Goal: Information Seeking & Learning: Find specific fact

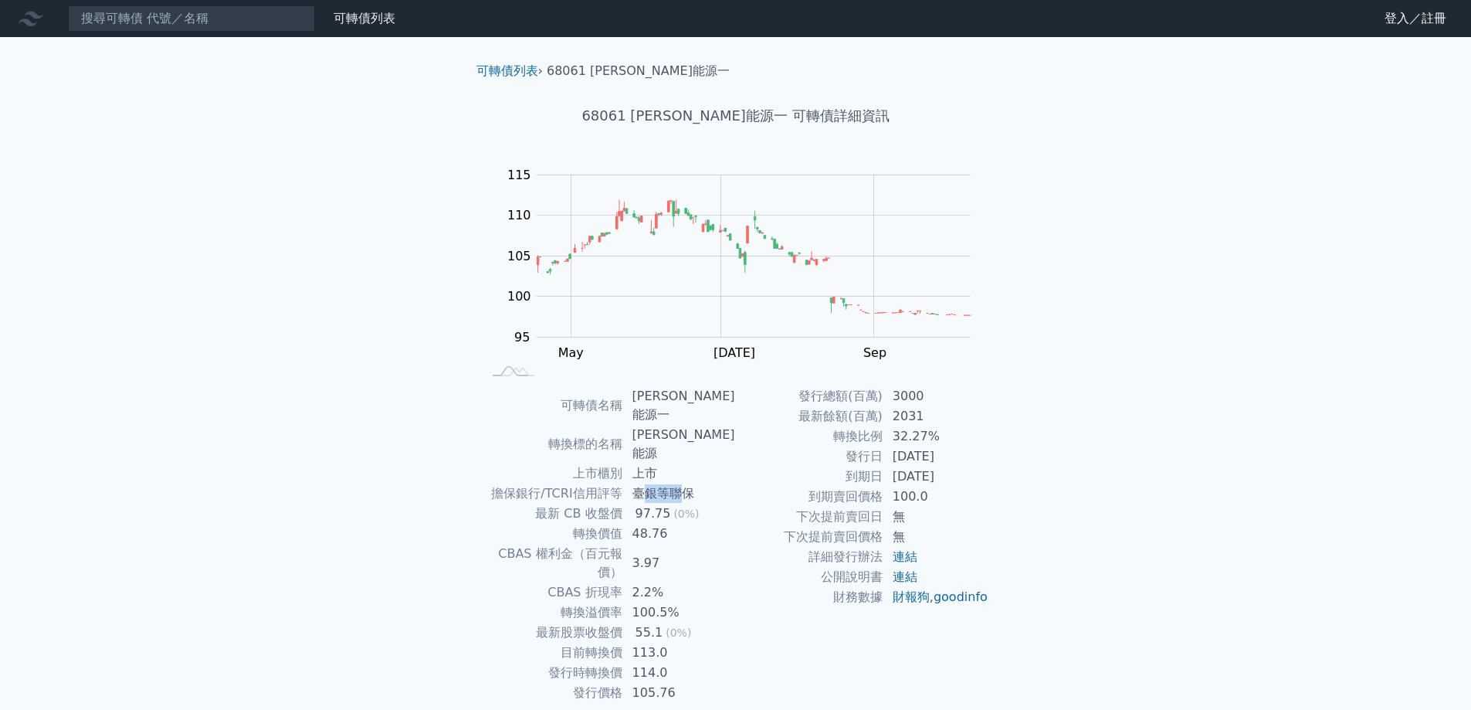
drag, startPoint x: 649, startPoint y: 453, endPoint x: 686, endPoint y: 454, distance: 37.1
click at [686, 483] on td "臺銀等聯保" at bounding box center [679, 493] width 113 height 20
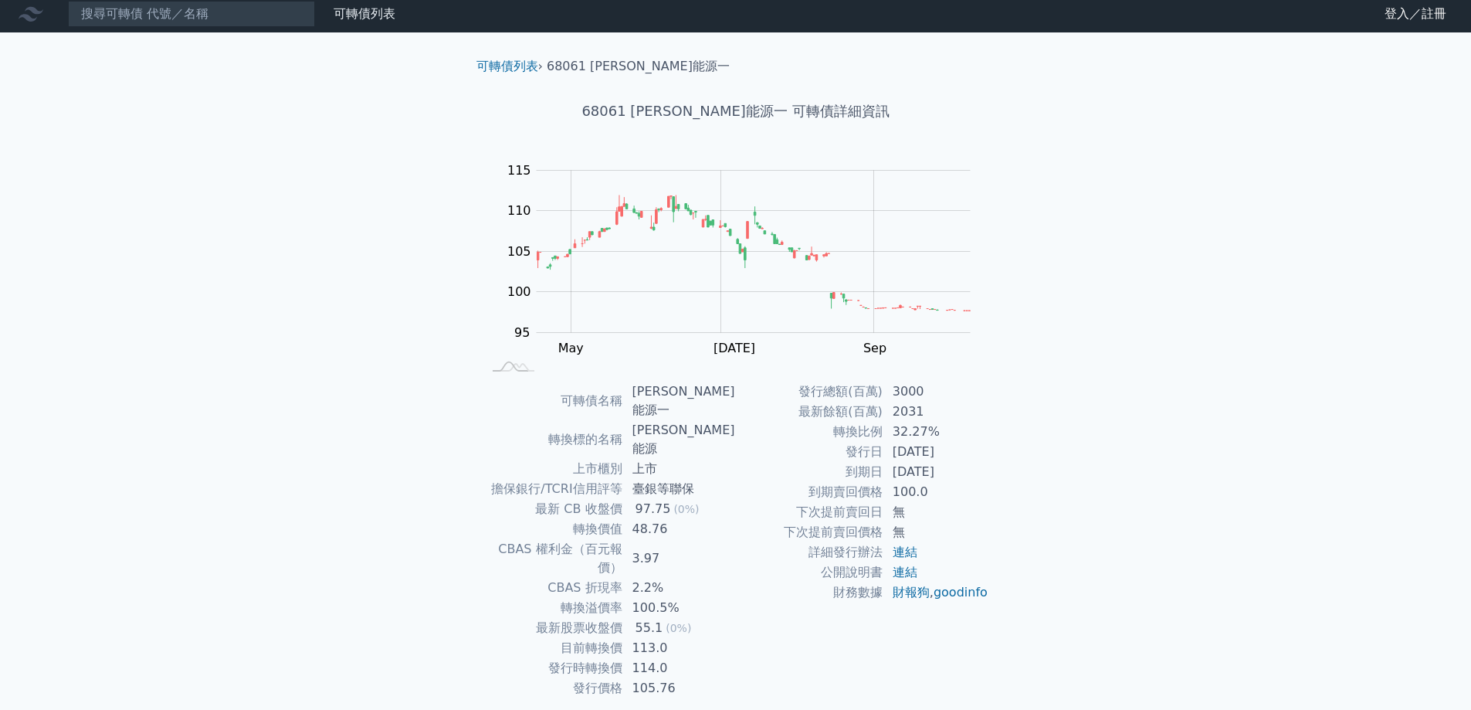
scroll to position [5, 0]
click at [686, 478] on td "臺銀等聯保" at bounding box center [679, 488] width 113 height 20
click at [901, 567] on link "連結" at bounding box center [905, 571] width 25 height 15
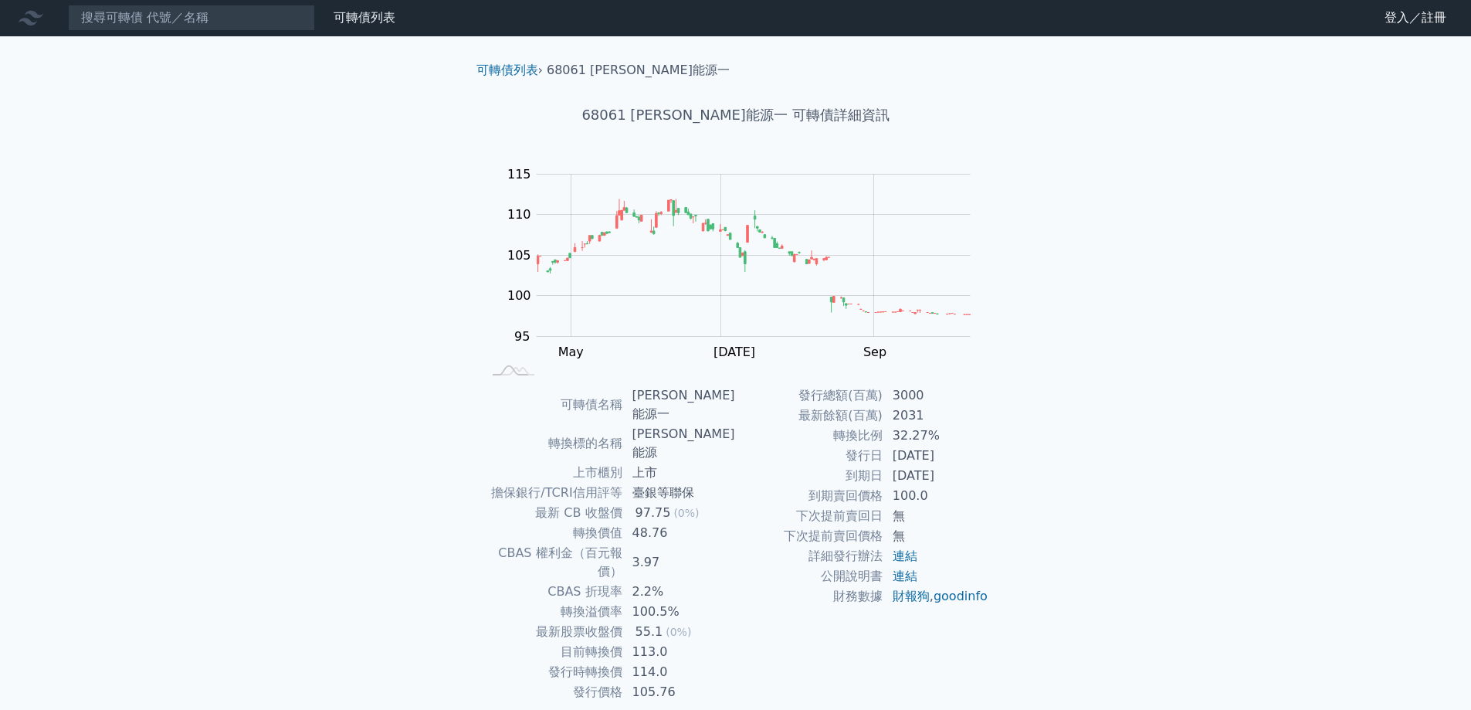
scroll to position [0, 0]
